Goal: Task Accomplishment & Management: Complete application form

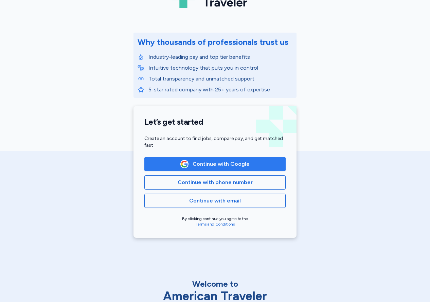
scroll to position [59, 0]
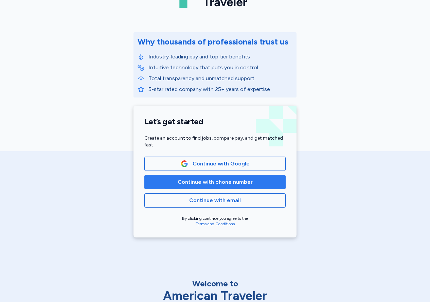
click at [237, 187] on button "Continue with phone number" at bounding box center [214, 182] width 141 height 14
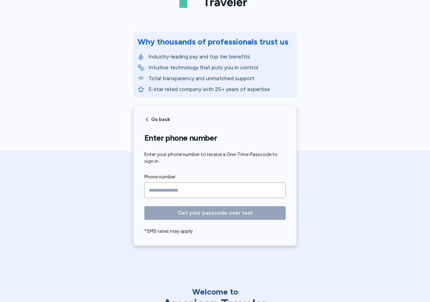
type input "**********"
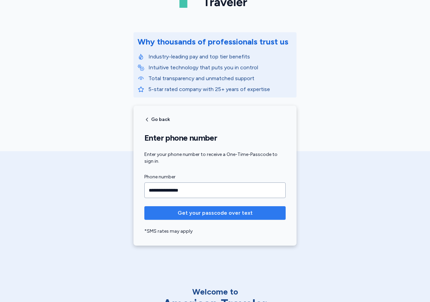
click at [216, 216] on span "Get your passcode over text" at bounding box center [215, 213] width 75 height 8
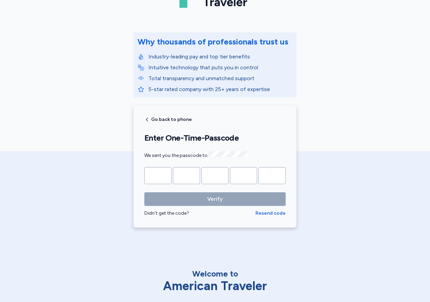
type input "*"
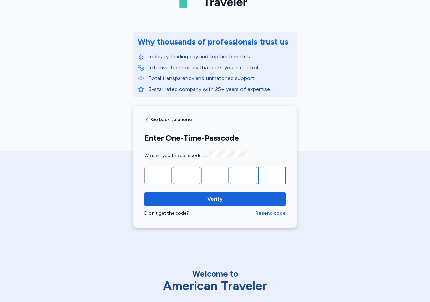
type input "*"
click at [215, 198] on button "Verify" at bounding box center [214, 199] width 141 height 14
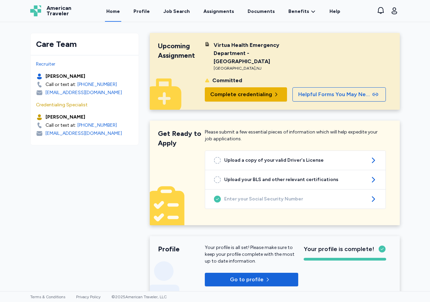
click at [272, 90] on span "Complete credentialing" at bounding box center [245, 94] width 71 height 8
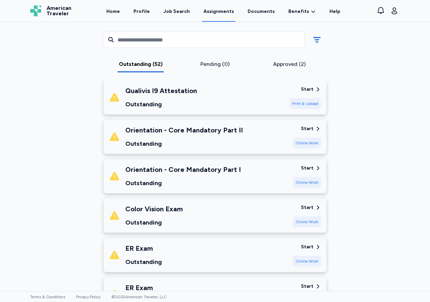
scroll to position [1866, 0]
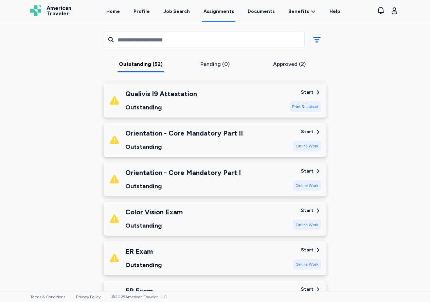
click at [312, 207] on div "Start" at bounding box center [307, 210] width 13 height 7
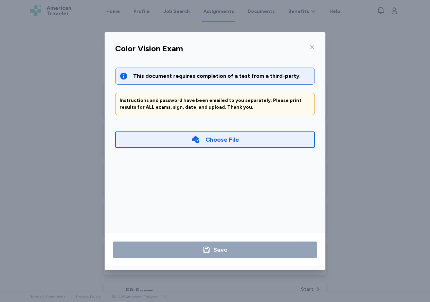
click at [313, 47] on icon at bounding box center [311, 46] width 5 height 5
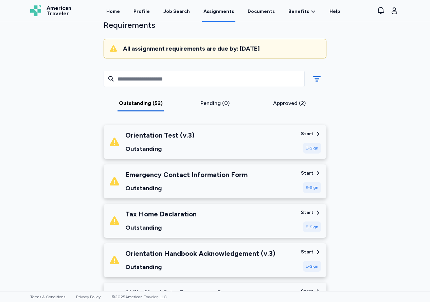
scroll to position [61, 0]
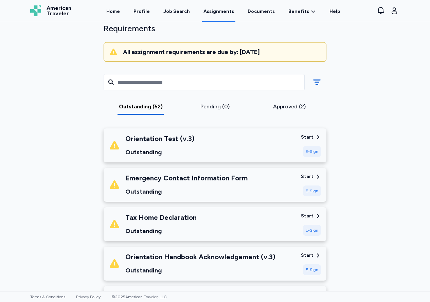
click at [314, 134] on div "Start" at bounding box center [311, 137] width 20 height 7
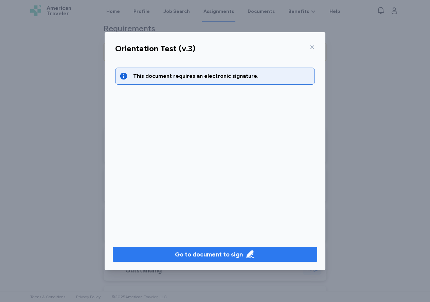
click at [224, 257] on div "Go to document to sign" at bounding box center [209, 255] width 68 height 10
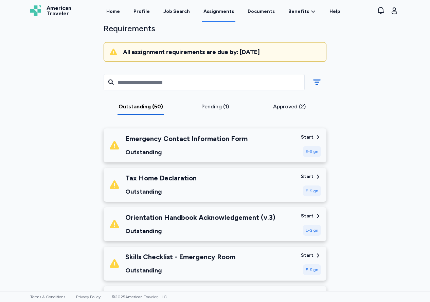
scroll to position [86, 0]
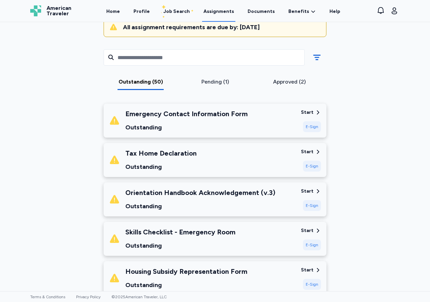
click at [315, 149] on icon at bounding box center [318, 152] width 6 height 6
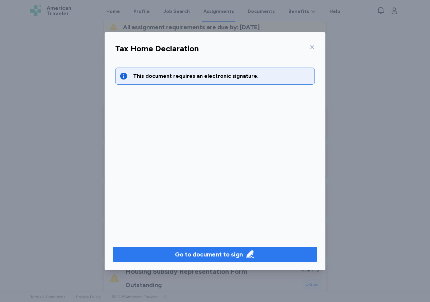
click at [192, 255] on div "Go to document to sign" at bounding box center [209, 255] width 68 height 10
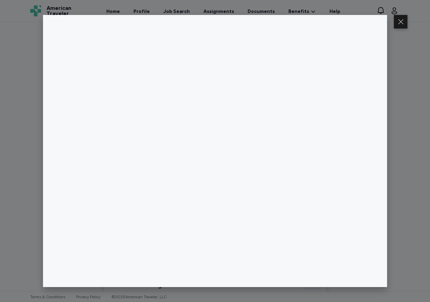
scroll to position [0, 0]
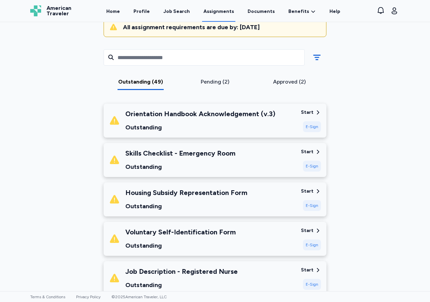
click at [314, 109] on div "Start" at bounding box center [311, 112] width 20 height 7
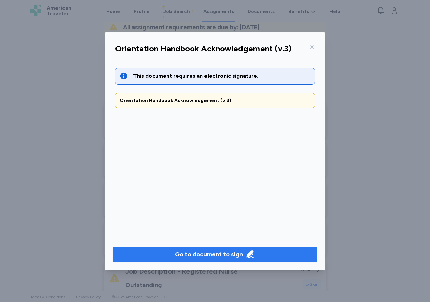
click at [213, 251] on div "Go to document to sign" at bounding box center [209, 255] width 68 height 10
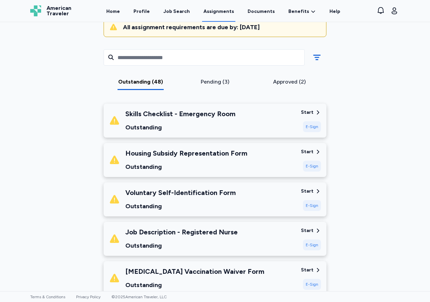
click at [313, 148] on div "Start" at bounding box center [307, 151] width 13 height 7
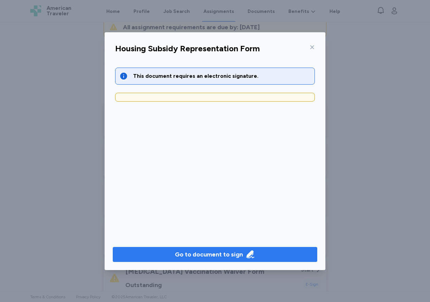
click at [198, 251] on div "Go to document to sign" at bounding box center [209, 255] width 68 height 10
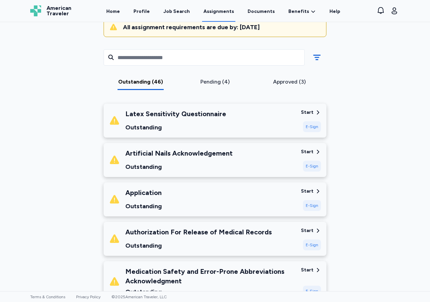
click at [312, 109] on div "Start" at bounding box center [307, 112] width 13 height 7
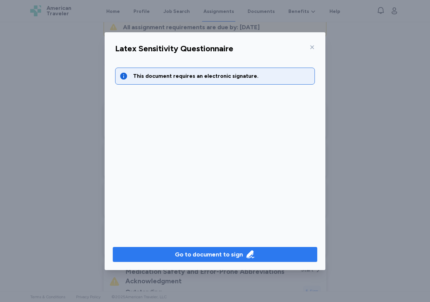
click at [186, 254] on div "Go to document to sign" at bounding box center [209, 255] width 68 height 10
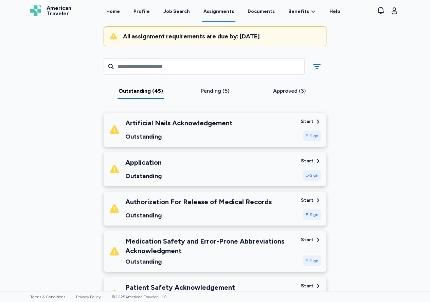
scroll to position [76, 0]
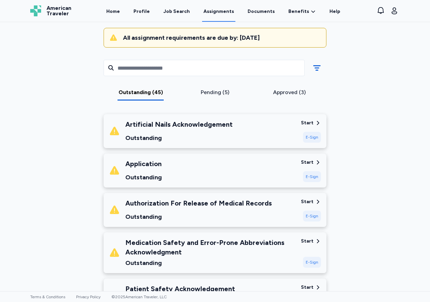
click at [311, 132] on div "E-Sign" at bounding box center [312, 137] width 18 height 11
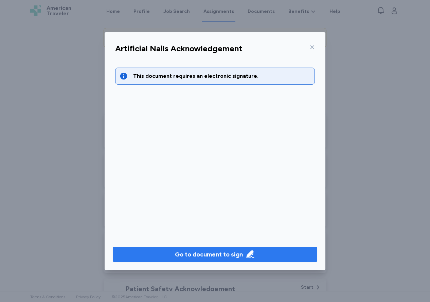
click at [213, 253] on div "Go to document to sign" at bounding box center [209, 255] width 68 height 10
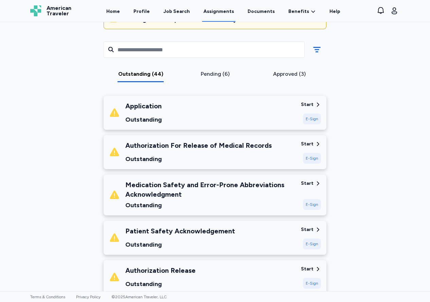
scroll to position [95, 0]
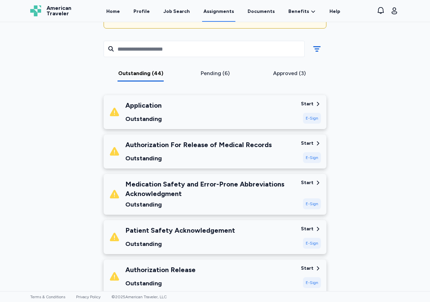
click at [313, 100] on div "Start" at bounding box center [311, 103] width 20 height 7
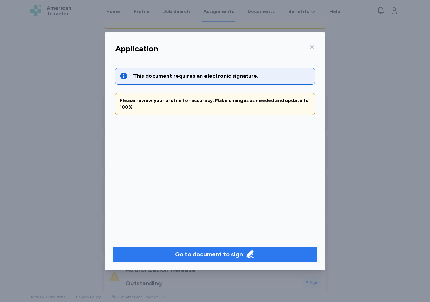
click at [223, 253] on div "Go to document to sign" at bounding box center [209, 255] width 68 height 10
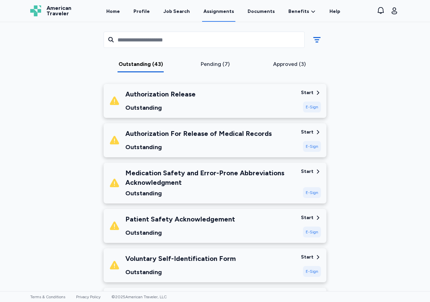
scroll to position [107, 0]
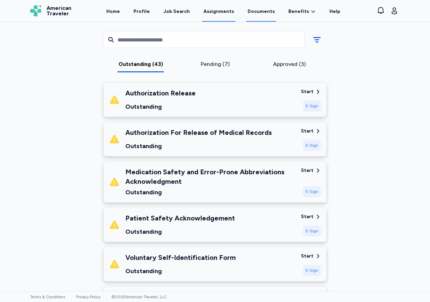
click at [265, 14] on link "Documents" at bounding box center [261, 11] width 30 height 21
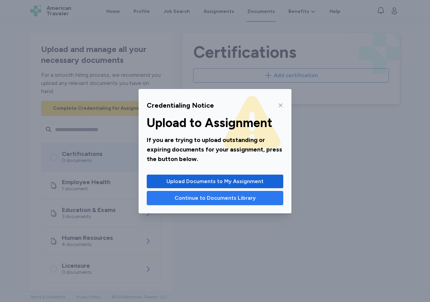
click at [226, 199] on span "Continue to Documents Library" at bounding box center [214, 198] width 81 height 8
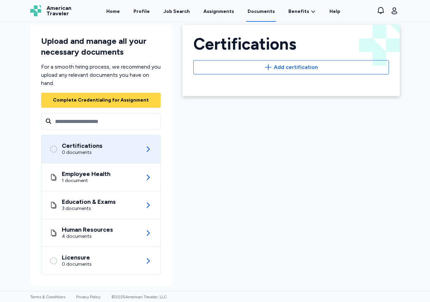
scroll to position [8, 0]
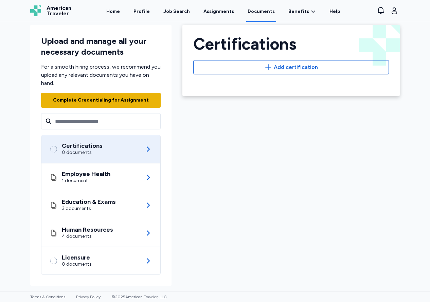
click at [114, 103] on div "Complete Credentialing for Assignment" at bounding box center [101, 100] width 96 height 7
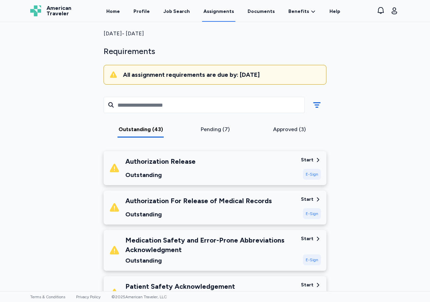
scroll to position [38, 0]
click at [221, 126] on div "Pending (7)" at bounding box center [215, 130] width 69 height 8
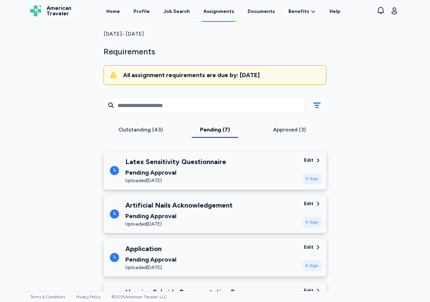
click at [295, 126] on div "Approved (3)" at bounding box center [289, 130] width 69 height 8
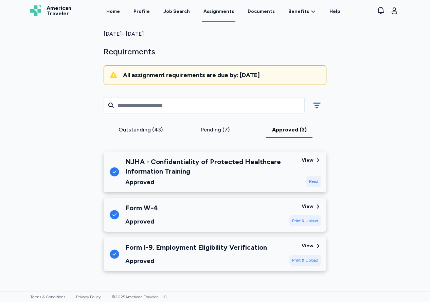
click at [141, 126] on div "Outstanding (43)" at bounding box center [140, 130] width 69 height 8
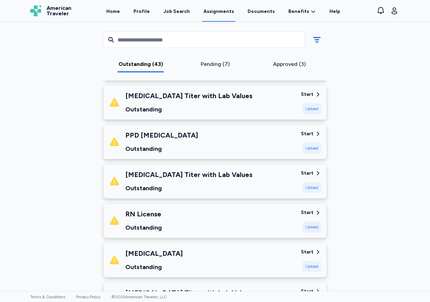
scroll to position [709, 0]
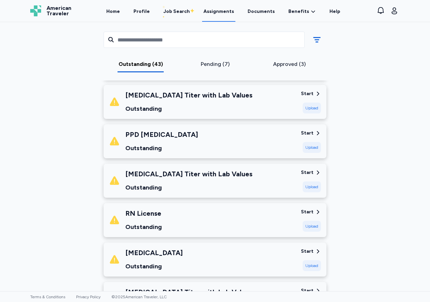
click at [313, 221] on div "Upload" at bounding box center [311, 226] width 18 height 11
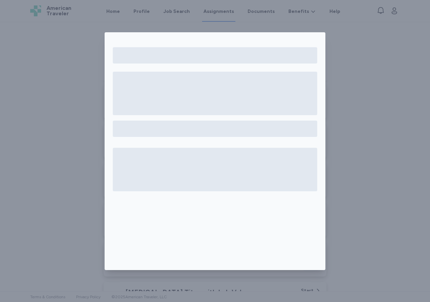
click at [51, 200] on div at bounding box center [215, 151] width 430 height 302
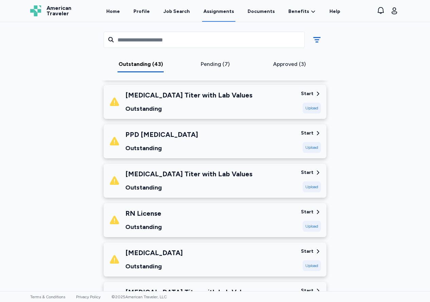
click at [311, 248] on div "Start" at bounding box center [307, 251] width 13 height 7
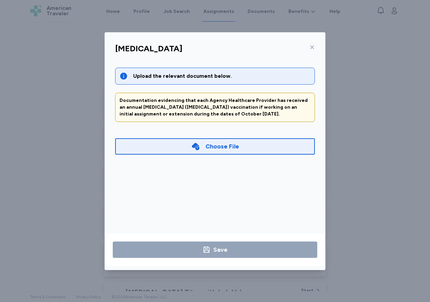
click at [228, 146] on div "Choose File" at bounding box center [222, 147] width 34 height 10
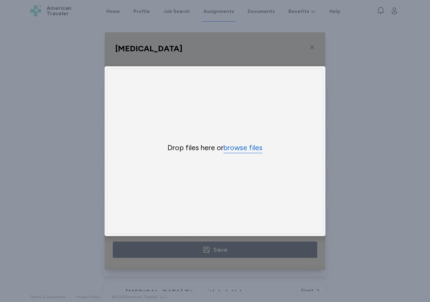
click at [239, 150] on button "browse files" at bounding box center [242, 148] width 39 height 10
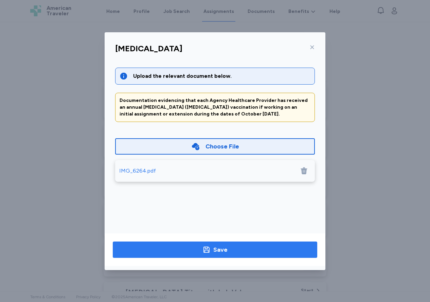
click at [208, 249] on icon "button" at bounding box center [206, 249] width 8 height 8
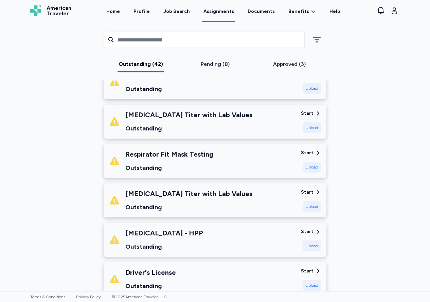
scroll to position [814, 0]
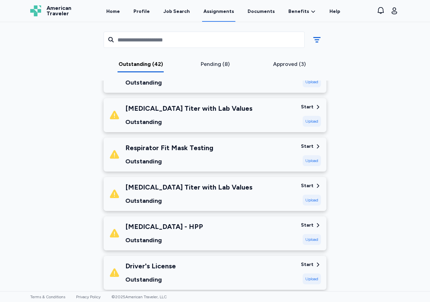
click at [311, 261] on div "Start" at bounding box center [307, 264] width 13 height 7
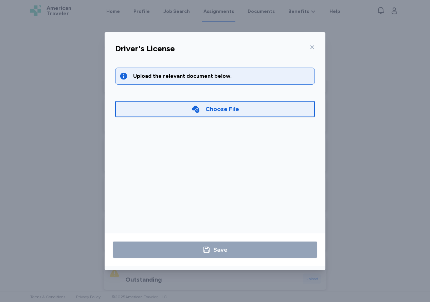
click at [208, 110] on div "Choose File" at bounding box center [222, 109] width 34 height 10
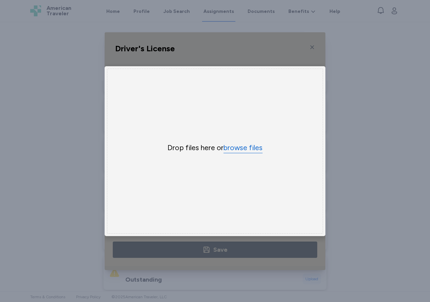
click at [241, 148] on button "browse files" at bounding box center [242, 148] width 39 height 10
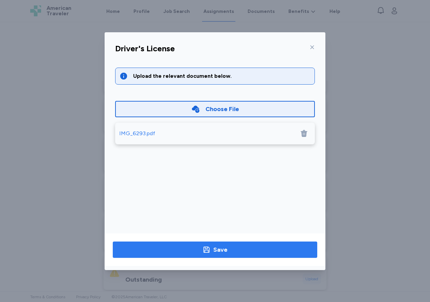
click at [217, 247] on div "Save" at bounding box center [220, 250] width 14 height 10
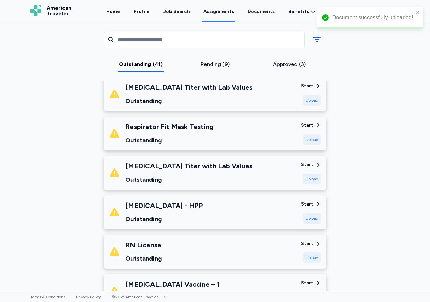
scroll to position [838, 0]
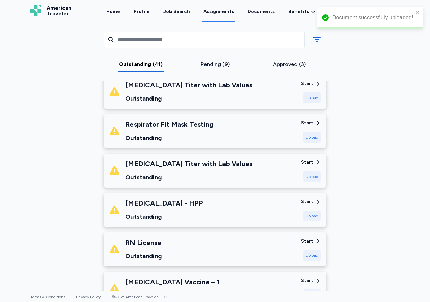
click at [309, 238] on div "Start" at bounding box center [307, 241] width 13 height 7
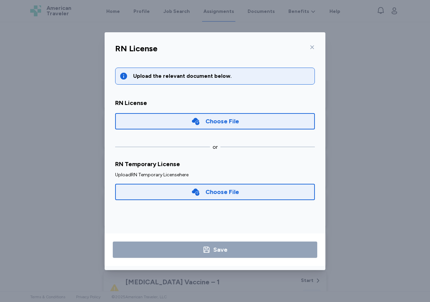
click at [233, 115] on div "Choose File" at bounding box center [215, 121] width 200 height 16
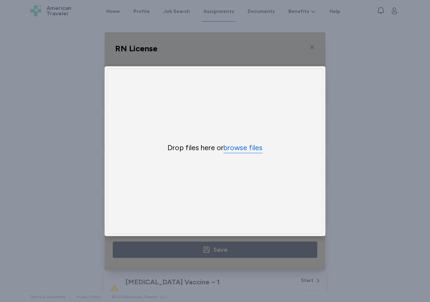
click at [235, 149] on button "browse files" at bounding box center [242, 148] width 39 height 10
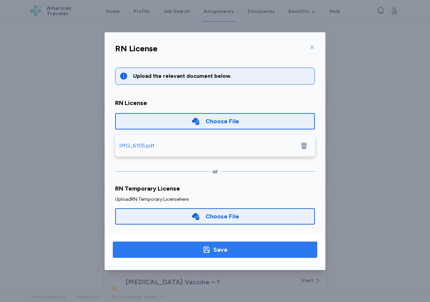
click at [214, 253] on div "Save" at bounding box center [220, 250] width 14 height 10
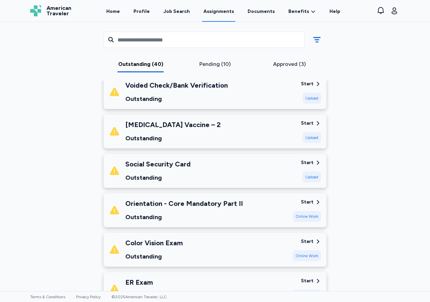
scroll to position [1276, 0]
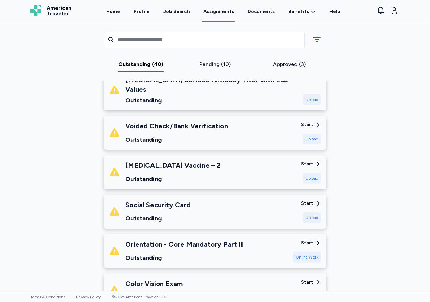
click at [312, 200] on div "Start" at bounding box center [307, 203] width 13 height 7
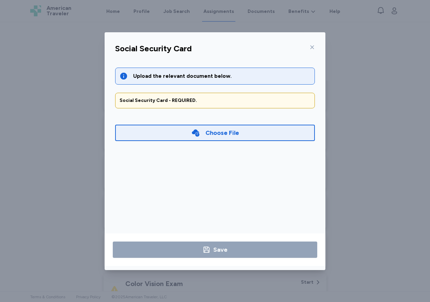
click at [230, 134] on div "Choose File" at bounding box center [222, 133] width 34 height 10
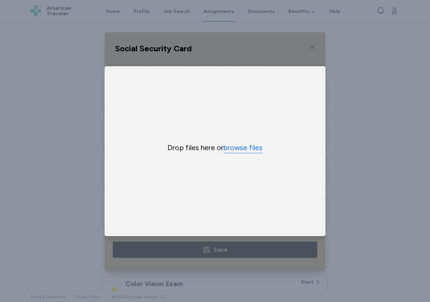
click at [238, 147] on button "browse files" at bounding box center [242, 148] width 39 height 10
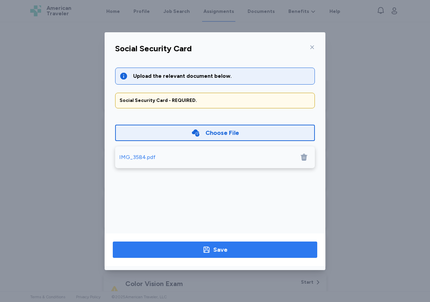
click at [227, 247] on div "Save" at bounding box center [220, 250] width 14 height 10
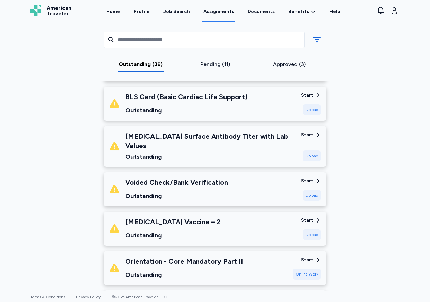
scroll to position [1219, 0]
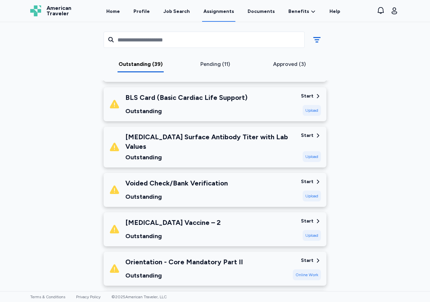
click at [307, 178] on div "Start" at bounding box center [307, 181] width 13 height 7
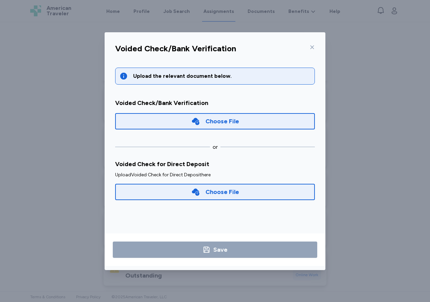
click at [218, 122] on div "Choose File" at bounding box center [222, 121] width 34 height 10
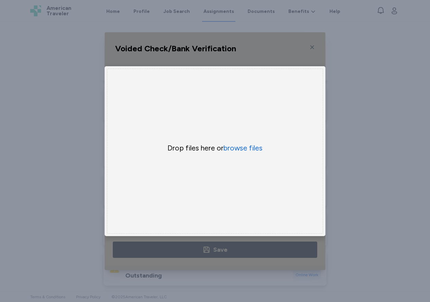
click at [357, 96] on div "Voided Check/Bank Verification Upload the relevant document below. Voided Check…" at bounding box center [215, 151] width 430 height 302
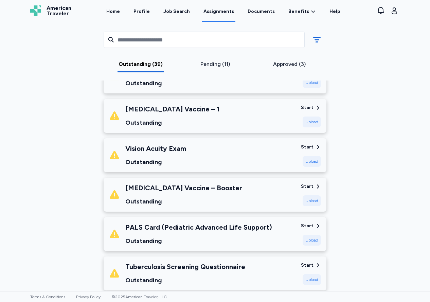
scroll to position [961, 0]
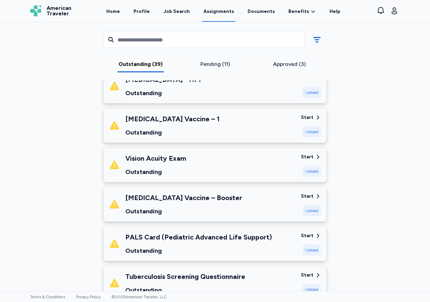
click at [310, 114] on div "Start" at bounding box center [307, 117] width 13 height 7
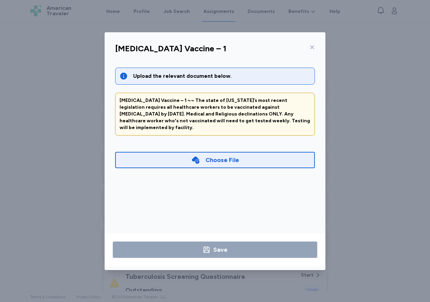
click at [227, 155] on div "Choose File" at bounding box center [222, 160] width 34 height 10
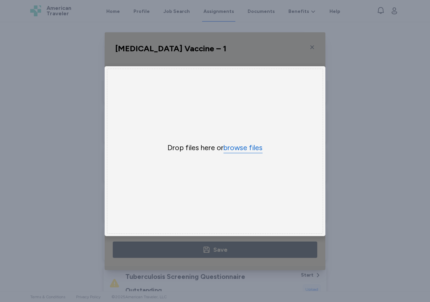
click at [235, 149] on button "browse files" at bounding box center [242, 148] width 39 height 10
click at [345, 70] on div "[MEDICAL_DATA] Vaccine – 1 Upload the relevant document below. [MEDICAL_DATA] V…" at bounding box center [215, 151] width 430 height 302
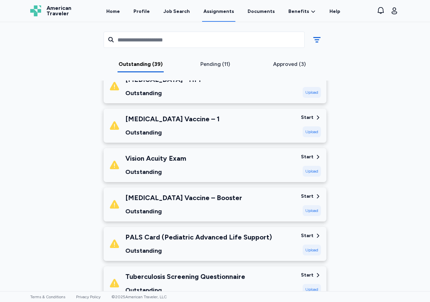
click at [311, 114] on div "Start" at bounding box center [307, 117] width 13 height 7
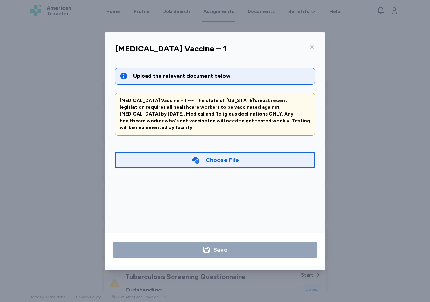
click at [218, 155] on div "Choose File" at bounding box center [222, 160] width 34 height 10
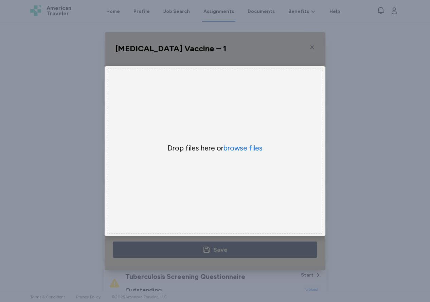
click at [365, 54] on div "[MEDICAL_DATA] Vaccine – 1 Upload the relevant document below. [MEDICAL_DATA] V…" at bounding box center [215, 151] width 430 height 302
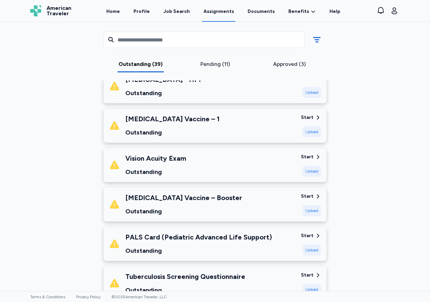
click at [307, 205] on div "Upload" at bounding box center [311, 210] width 18 height 11
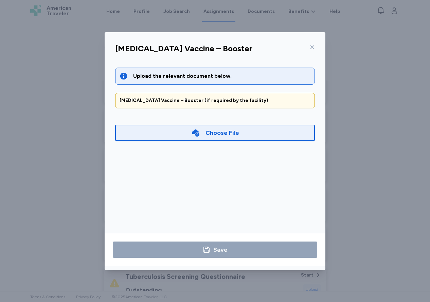
click at [229, 126] on div "Choose File" at bounding box center [215, 133] width 200 height 16
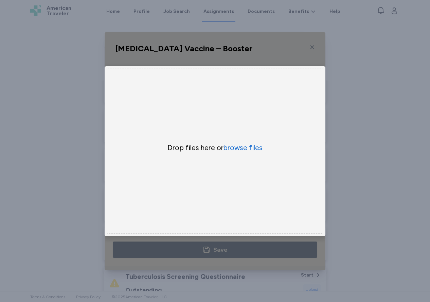
click at [242, 149] on button "browse files" at bounding box center [242, 148] width 39 height 10
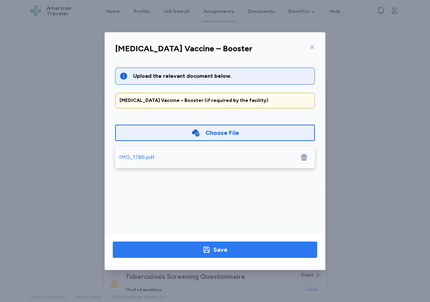
click at [220, 250] on div "Save" at bounding box center [220, 250] width 14 height 10
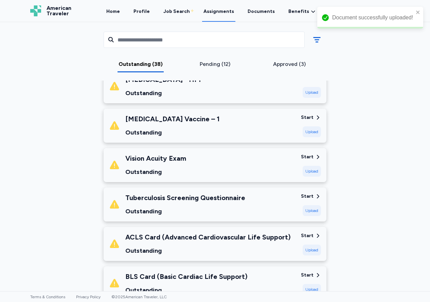
click at [315, 114] on icon at bounding box center [318, 117] width 6 height 6
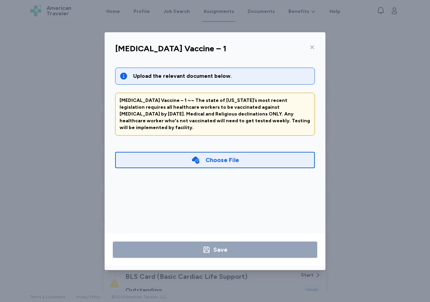
click at [221, 155] on div "Choose File" at bounding box center [222, 160] width 34 height 10
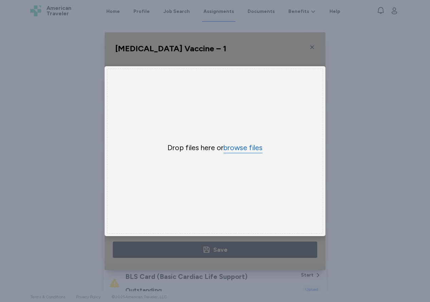
click at [241, 148] on button "browse files" at bounding box center [242, 148] width 39 height 10
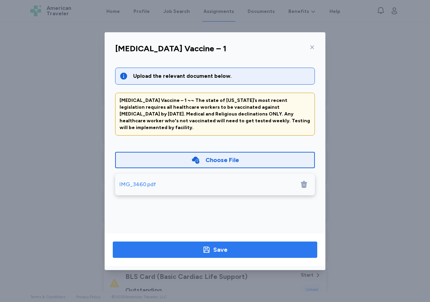
click at [223, 248] on div "Save" at bounding box center [220, 250] width 14 height 10
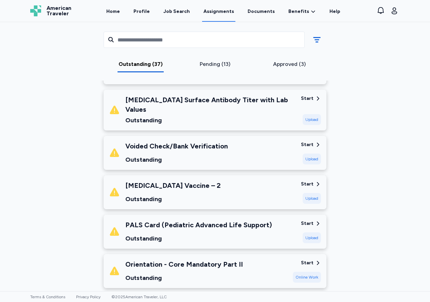
scroll to position [1134, 0]
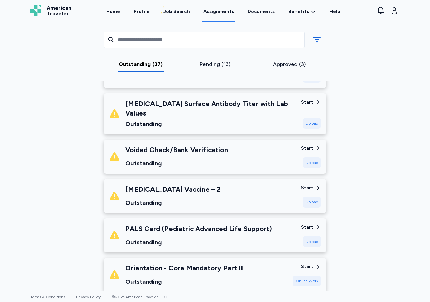
click at [312, 184] on div "Start" at bounding box center [307, 187] width 13 height 7
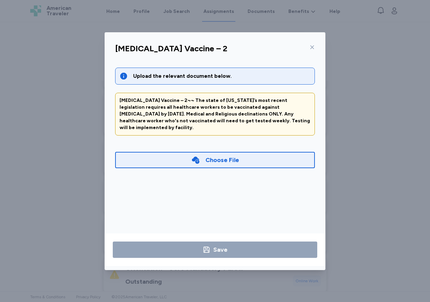
click at [229, 155] on div "Choose File" at bounding box center [222, 160] width 34 height 10
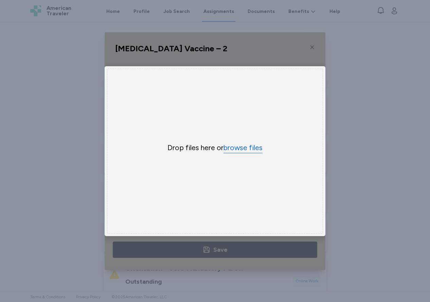
click at [235, 148] on button "browse files" at bounding box center [242, 148] width 39 height 10
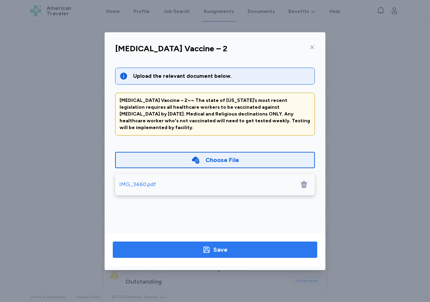
click at [220, 249] on div "Save" at bounding box center [220, 250] width 14 height 10
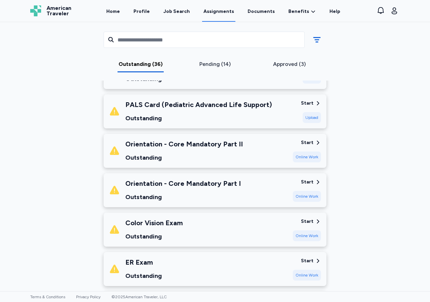
scroll to position [1220, 0]
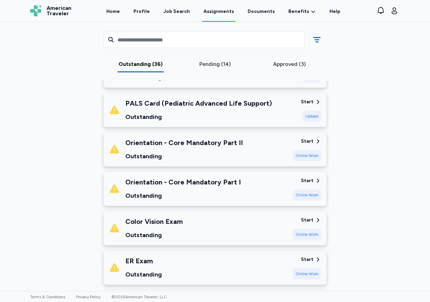
click at [310, 217] on div "Start" at bounding box center [307, 220] width 13 height 7
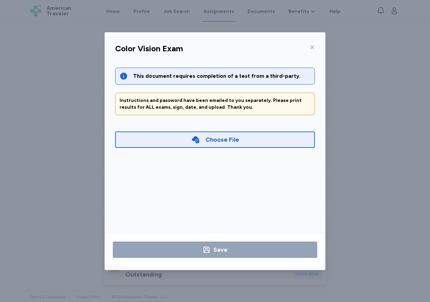
click at [226, 137] on div "Choose File" at bounding box center [222, 140] width 34 height 10
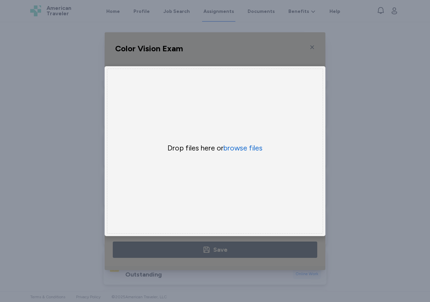
click at [346, 80] on div "Color Vision Exam This document requires completion of a test from a third-part…" at bounding box center [215, 151] width 430 height 302
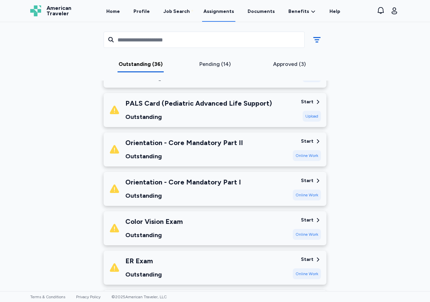
click at [309, 229] on div "Online Work" at bounding box center [307, 234] width 28 height 11
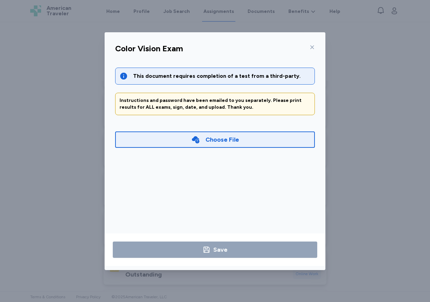
click at [312, 47] on icon at bounding box center [312, 47] width 4 height 4
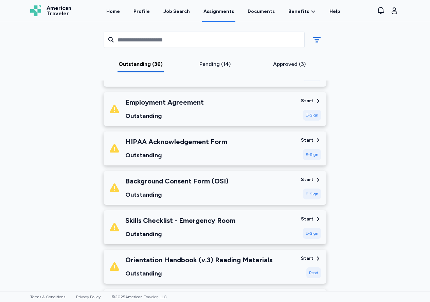
scroll to position [465, 0]
click at [310, 255] on div "Start" at bounding box center [307, 258] width 13 height 7
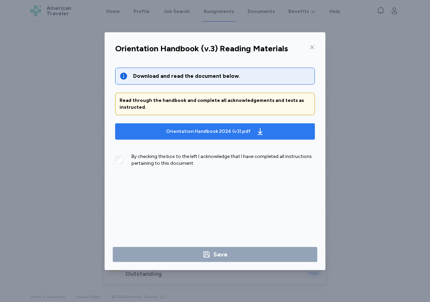
click at [223, 133] on div "Orientation Handbook 2024 (v3).pdf" at bounding box center [208, 131] width 85 height 7
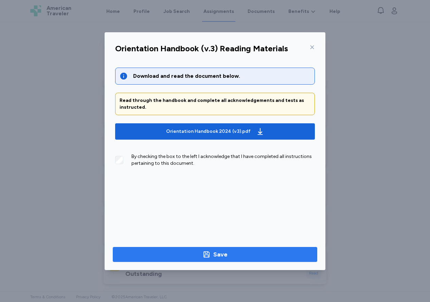
click at [219, 255] on div "Save" at bounding box center [220, 255] width 14 height 10
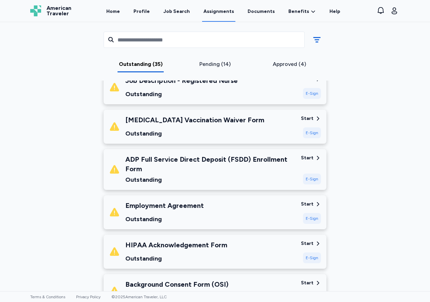
scroll to position [394, 0]
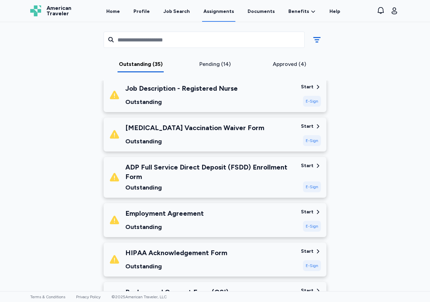
click at [309, 162] on div "Start" at bounding box center [307, 165] width 13 height 7
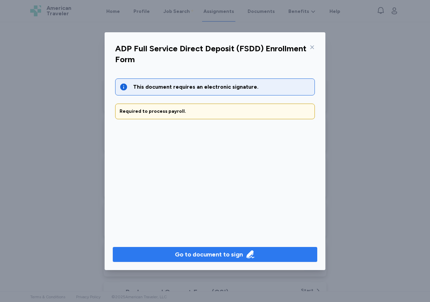
click at [212, 255] on div "Go to document to sign" at bounding box center [209, 255] width 68 height 10
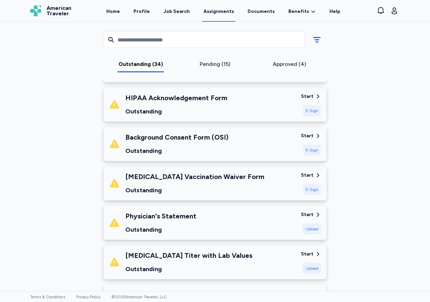
scroll to position [463, 0]
click at [307, 133] on div "Start" at bounding box center [307, 136] width 13 height 7
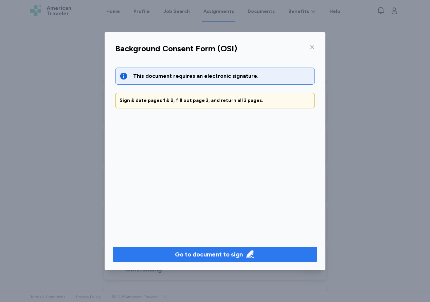
click at [203, 258] on div "Go to document to sign" at bounding box center [209, 255] width 68 height 10
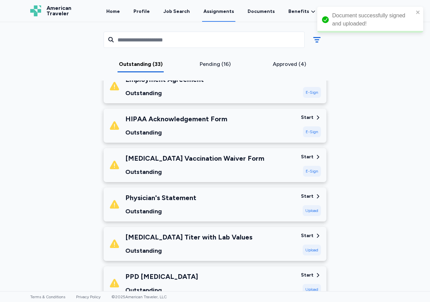
scroll to position [413, 0]
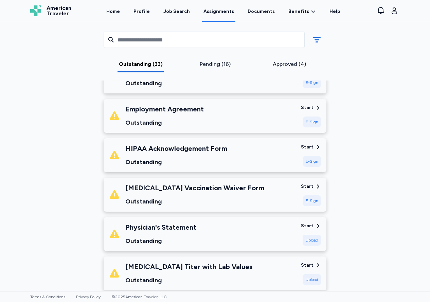
click at [310, 183] on div "Start" at bounding box center [307, 186] width 13 height 7
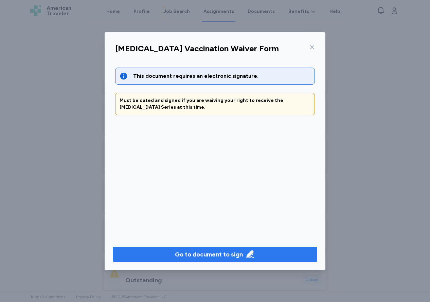
click at [199, 250] on div "Go to document to sign" at bounding box center [209, 255] width 68 height 10
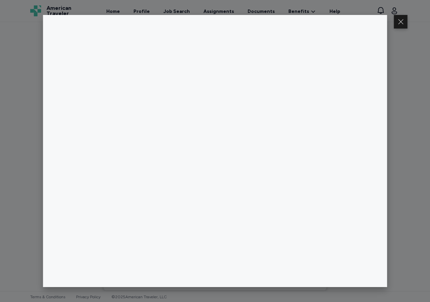
scroll to position [0, 0]
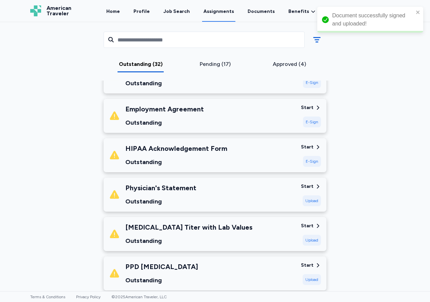
click at [311, 104] on div "Start" at bounding box center [307, 107] width 13 height 7
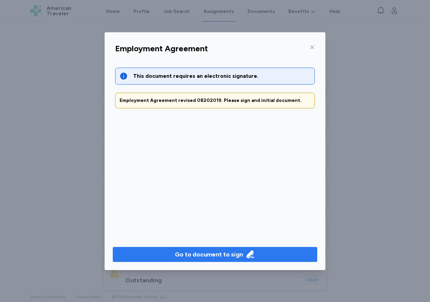
click at [196, 254] on div "Go to document to sign" at bounding box center [209, 255] width 68 height 10
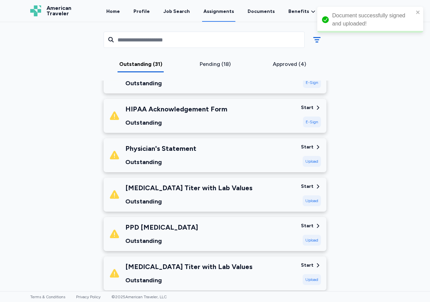
click at [312, 104] on div "Start" at bounding box center [307, 107] width 13 height 7
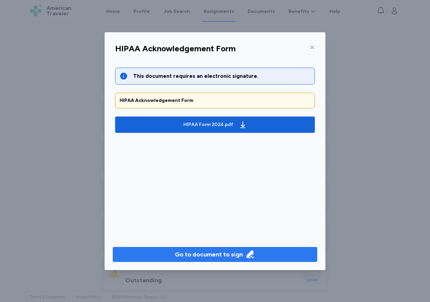
click at [212, 255] on div "Go to document to sign" at bounding box center [209, 255] width 68 height 10
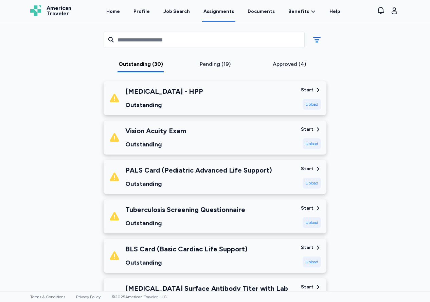
scroll to position [706, 0]
click at [310, 204] on div "Start" at bounding box center [307, 207] width 13 height 7
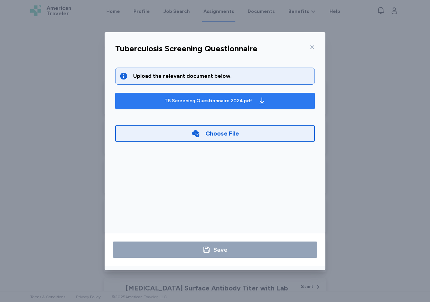
click at [218, 101] on div "TB Screening Questionnaire 2024.pdf" at bounding box center [208, 100] width 88 height 7
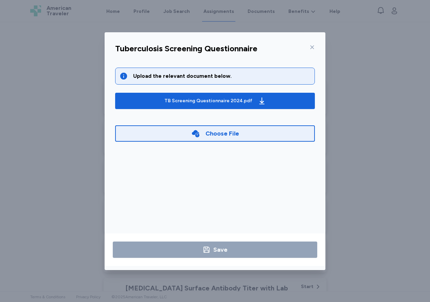
click at [313, 48] on icon at bounding box center [311, 46] width 5 height 5
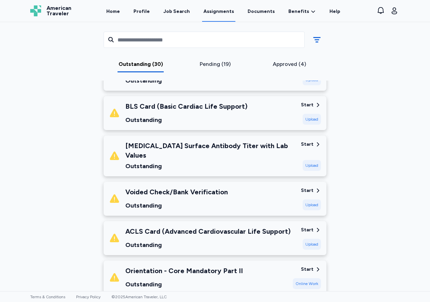
scroll to position [852, 0]
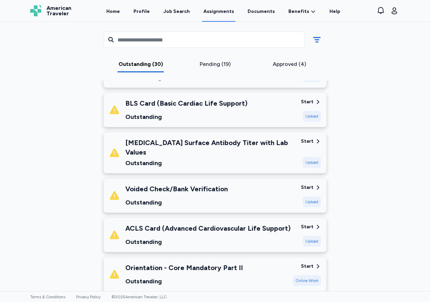
click at [311, 184] on div "Start" at bounding box center [307, 187] width 13 height 7
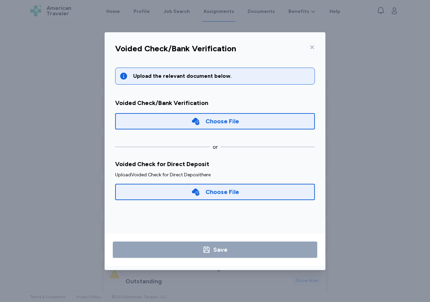
click at [219, 191] on div "Choose File" at bounding box center [222, 192] width 34 height 10
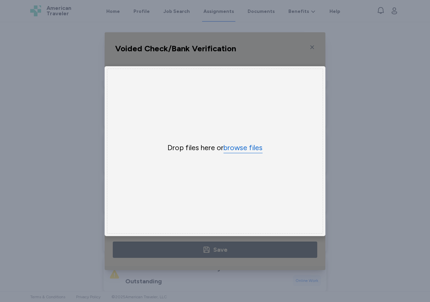
click at [240, 148] on button "browse files" at bounding box center [242, 148] width 39 height 10
click at [391, 135] on div "Voided Check/Bank Verification Upload the relevant document below. Voided Check…" at bounding box center [215, 151] width 430 height 302
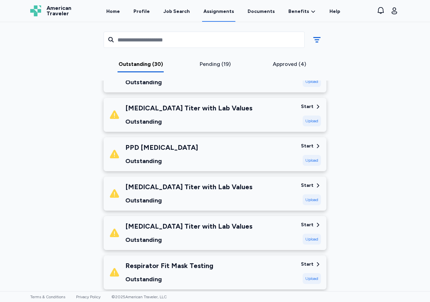
scroll to position [333, 0]
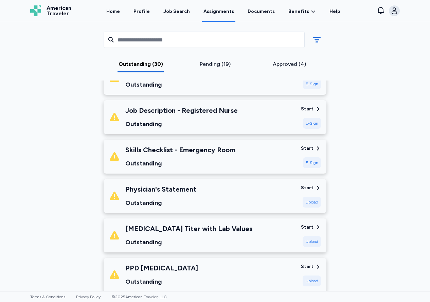
click at [397, 12] on icon "button" at bounding box center [394, 11] width 8 height 8
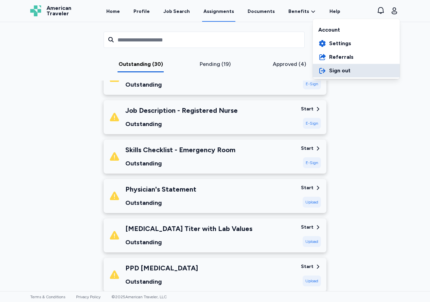
click at [343, 70] on span "Sign out" at bounding box center [339, 71] width 21 height 8
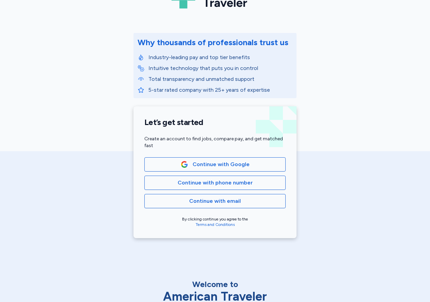
scroll to position [62, 0]
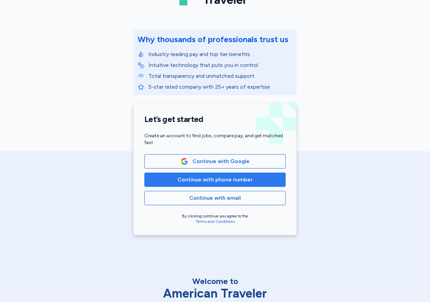
click at [224, 182] on span "Continue with phone number" at bounding box center [215, 180] width 75 height 8
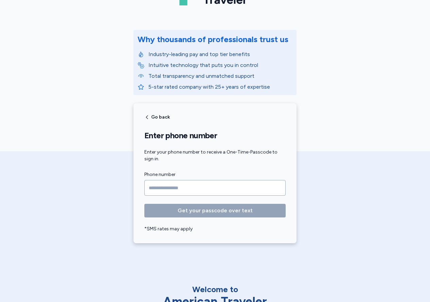
type input "**********"
